Goal: Information Seeking & Learning: Check status

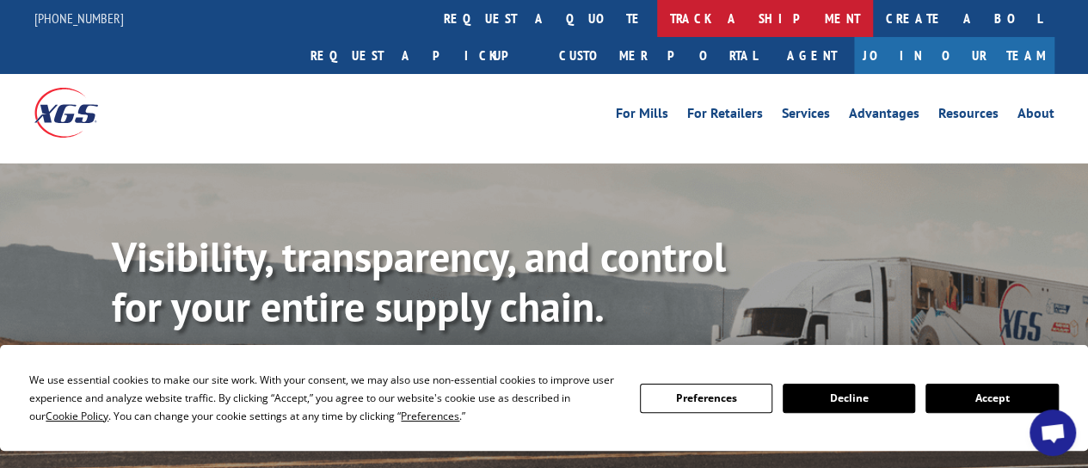
click at [657, 9] on link "track a shipment" at bounding box center [765, 18] width 216 height 37
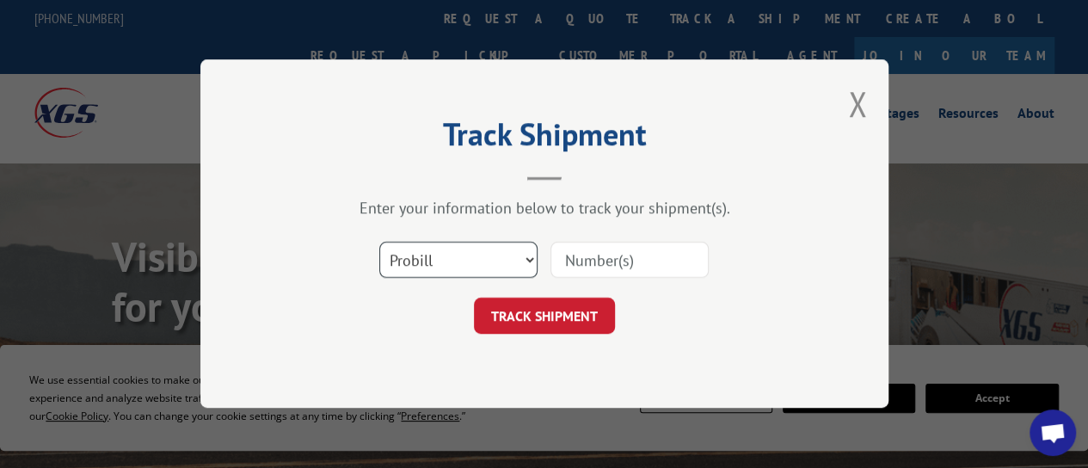
click at [416, 269] on select "Select category... Probill BOL PO" at bounding box center [458, 261] width 158 height 36
select select "bol"
click at [379, 243] on select "Select category... Probill BOL PO" at bounding box center [458, 261] width 158 height 36
click at [614, 252] on input at bounding box center [630, 261] width 158 height 36
paste input "2849639"
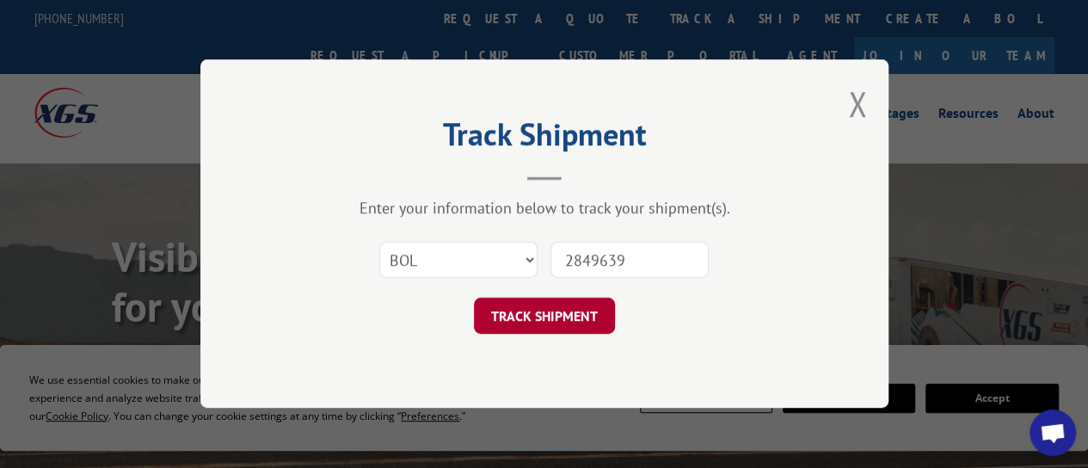
type input "2849639"
click at [566, 311] on button "TRACK SHIPMENT" at bounding box center [544, 317] width 141 height 36
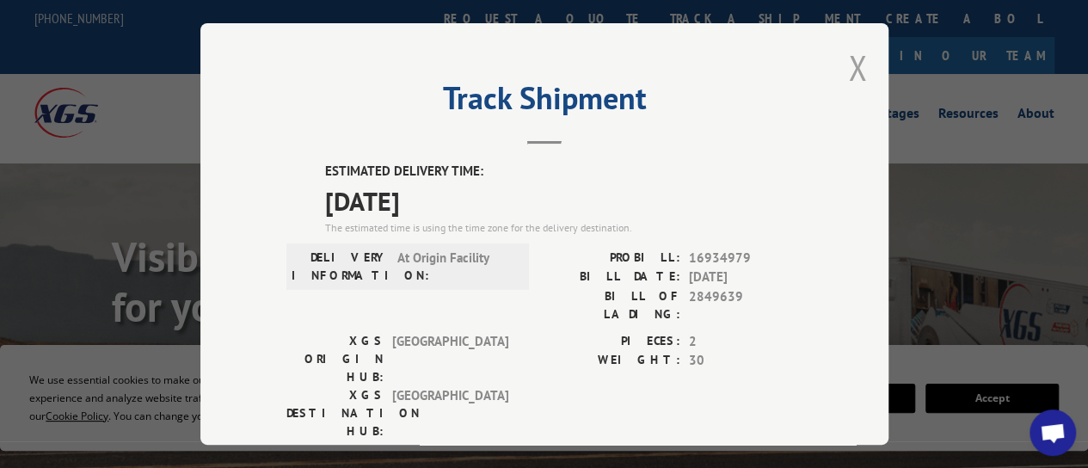
click at [855, 58] on button "Close modal" at bounding box center [857, 68] width 19 height 46
